Goal: Check status

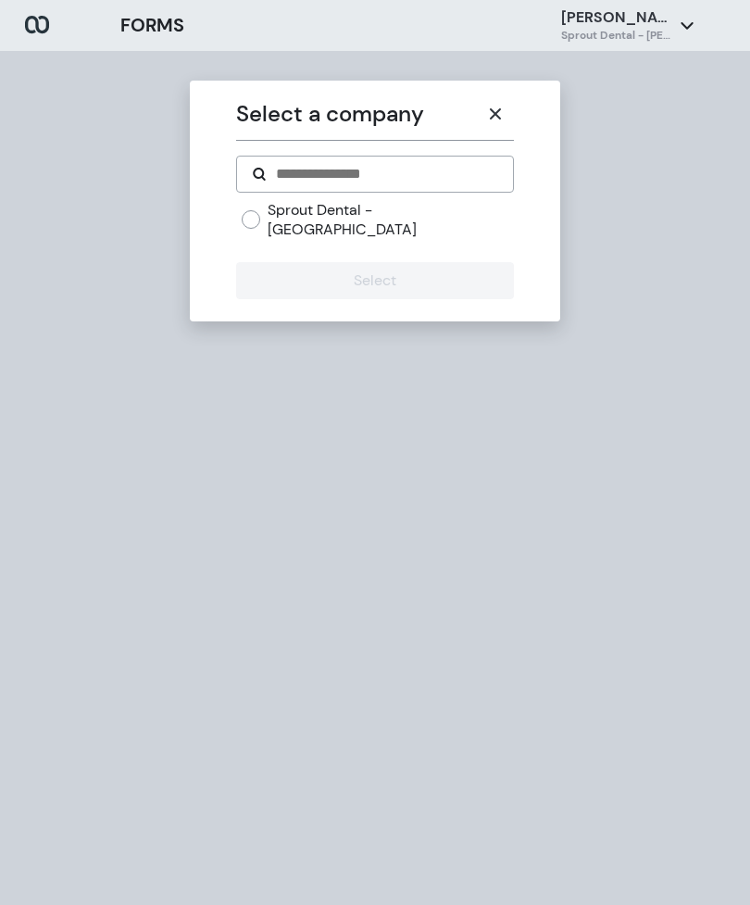
click at [496, 112] on icon "button" at bounding box center [495, 113] width 11 height 11
click at [508, 119] on button "button" at bounding box center [495, 113] width 37 height 37
